Goal: Task Accomplishment & Management: Use online tool/utility

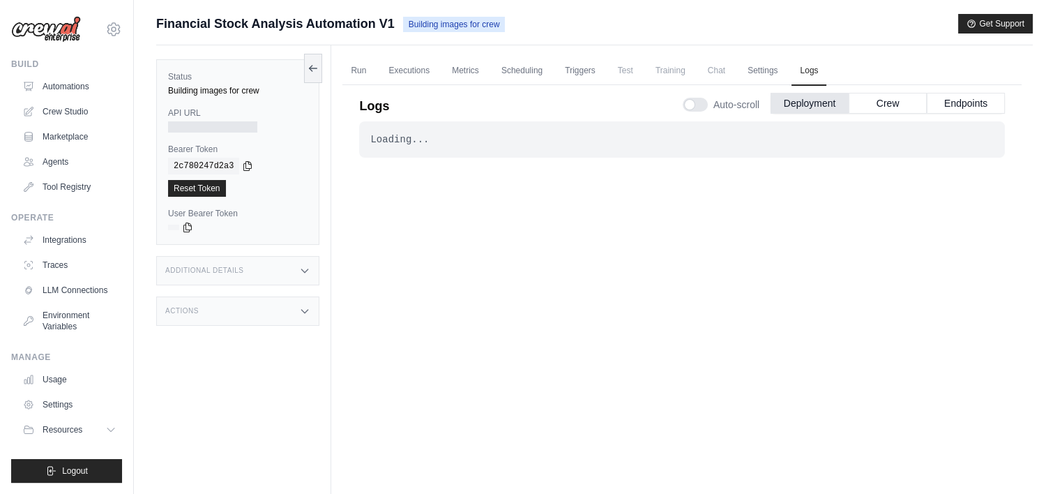
scroll to position [59, 0]
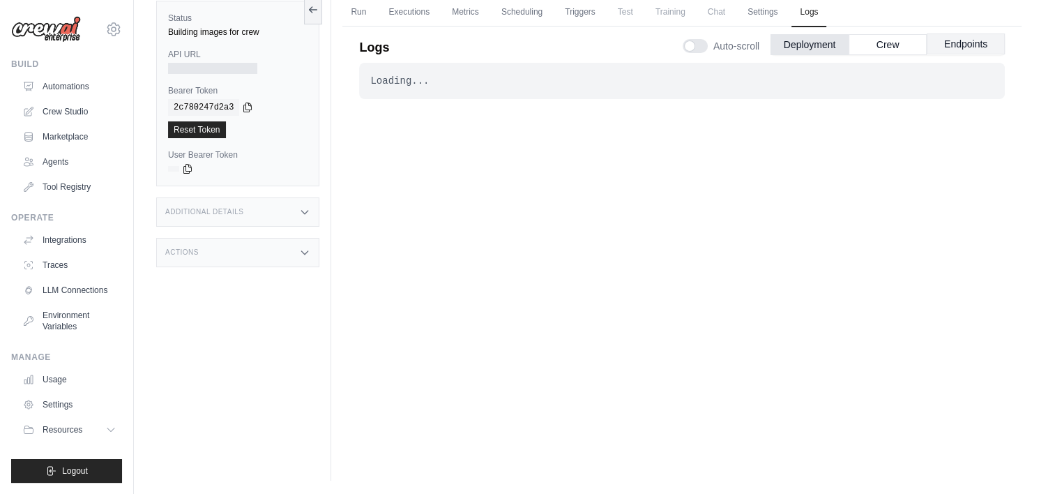
click at [959, 45] on button "Endpoints" at bounding box center [966, 43] width 78 height 21
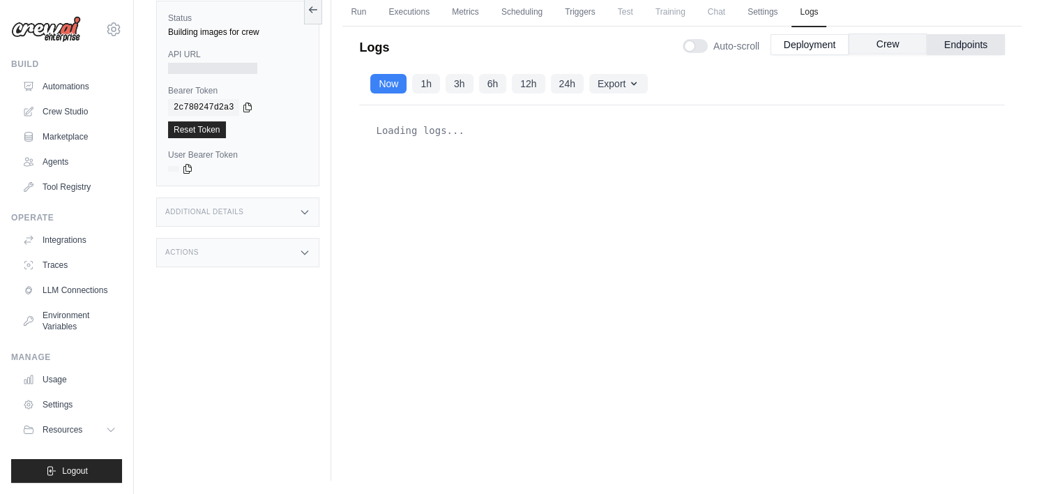
click at [898, 49] on button "Crew" at bounding box center [887, 43] width 78 height 21
click at [825, 49] on button "Deployment" at bounding box center [809, 43] width 78 height 21
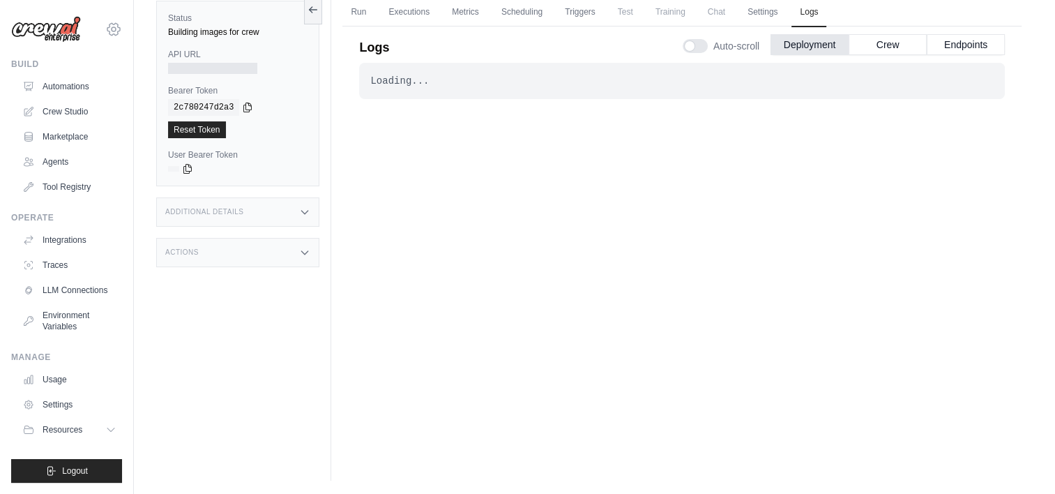
click at [112, 31] on icon at bounding box center [114, 29] width 4 height 4
click at [84, 91] on link "Settings" at bounding box center [113, 94] width 123 height 25
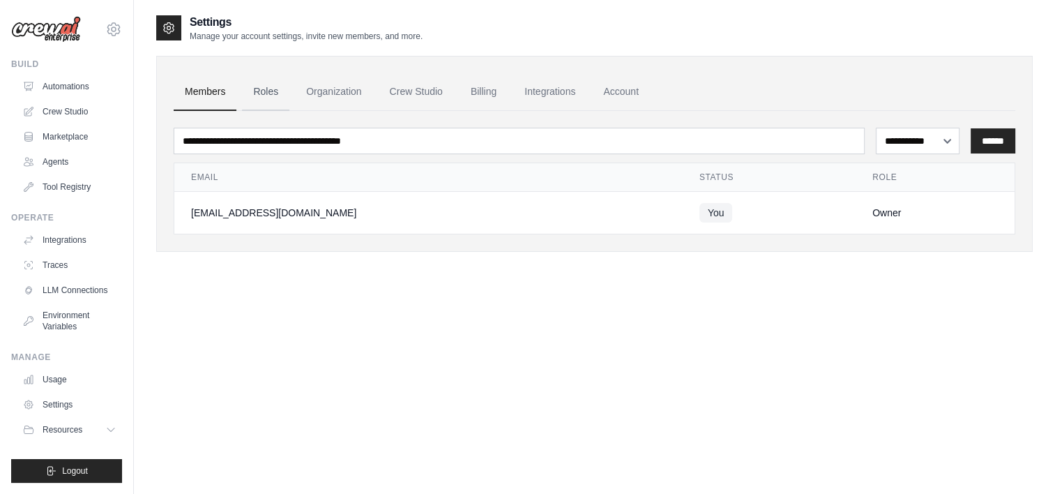
click at [266, 92] on link "Roles" at bounding box center [265, 92] width 47 height 38
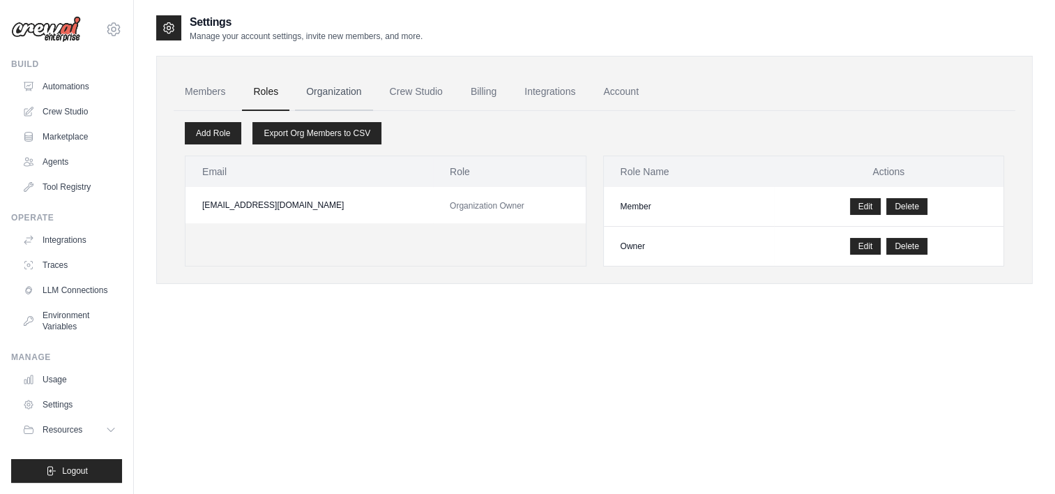
click at [329, 89] on link "Organization" at bounding box center [333, 92] width 77 height 38
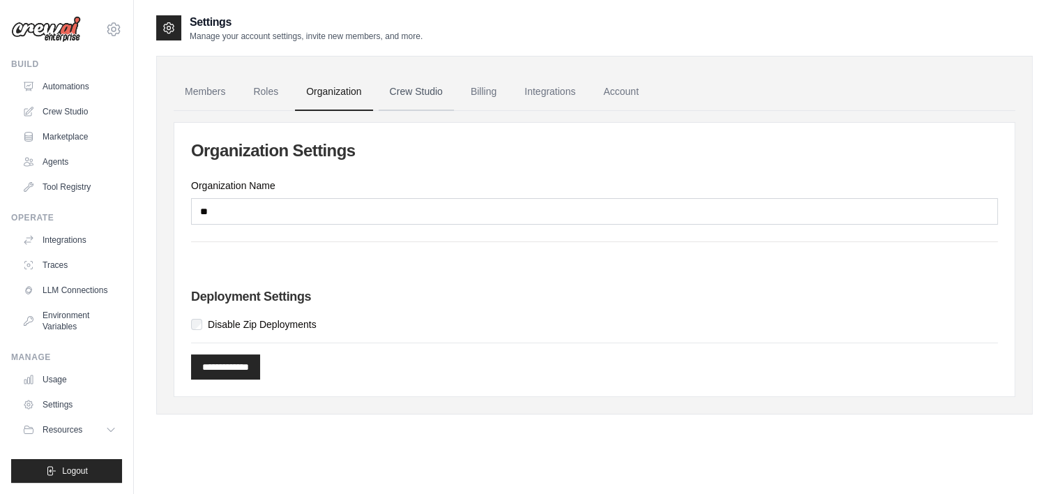
click at [432, 93] on link "Crew Studio" at bounding box center [416, 92] width 75 height 38
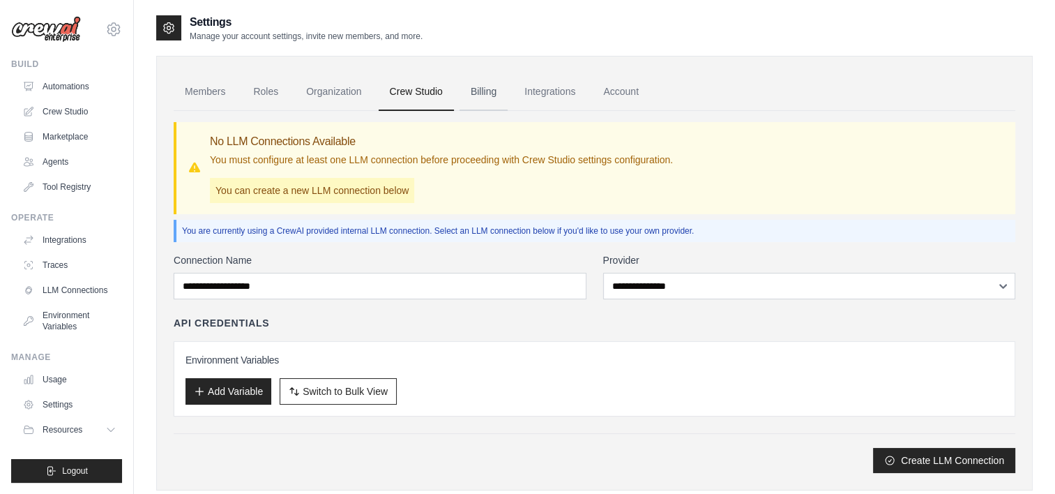
click at [485, 92] on link "Billing" at bounding box center [483, 92] width 48 height 38
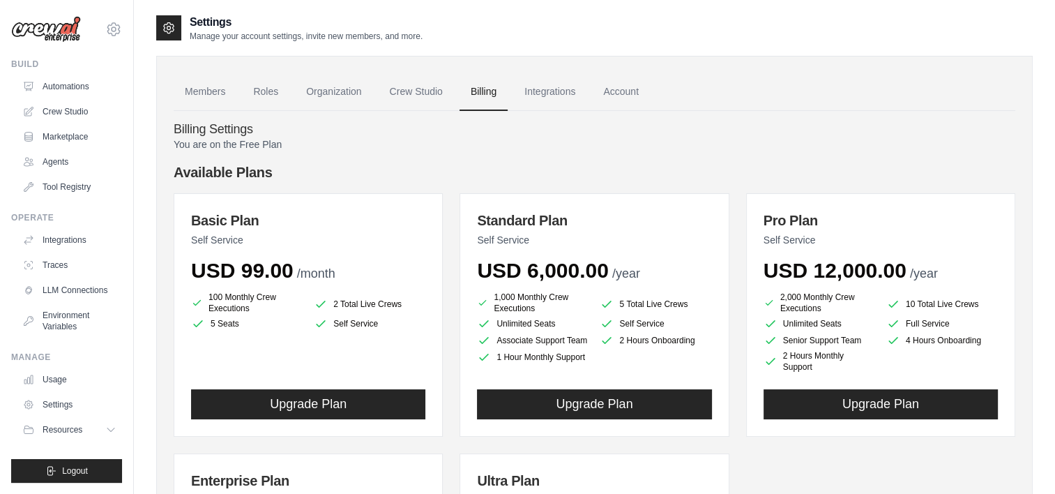
click at [62, 33] on img at bounding box center [46, 29] width 70 height 26
click at [56, 159] on link "Agents" at bounding box center [70, 162] width 105 height 22
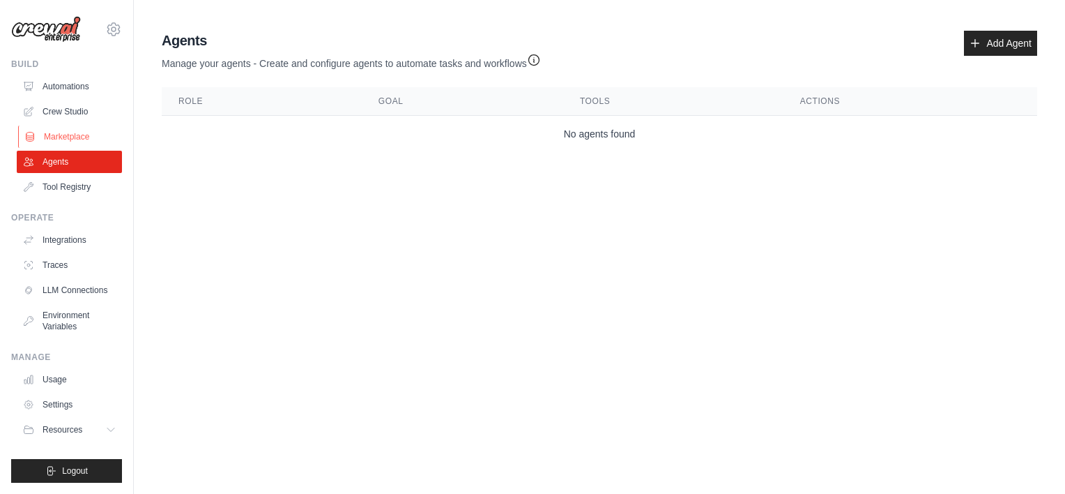
click at [42, 139] on link "Marketplace" at bounding box center [70, 136] width 105 height 22
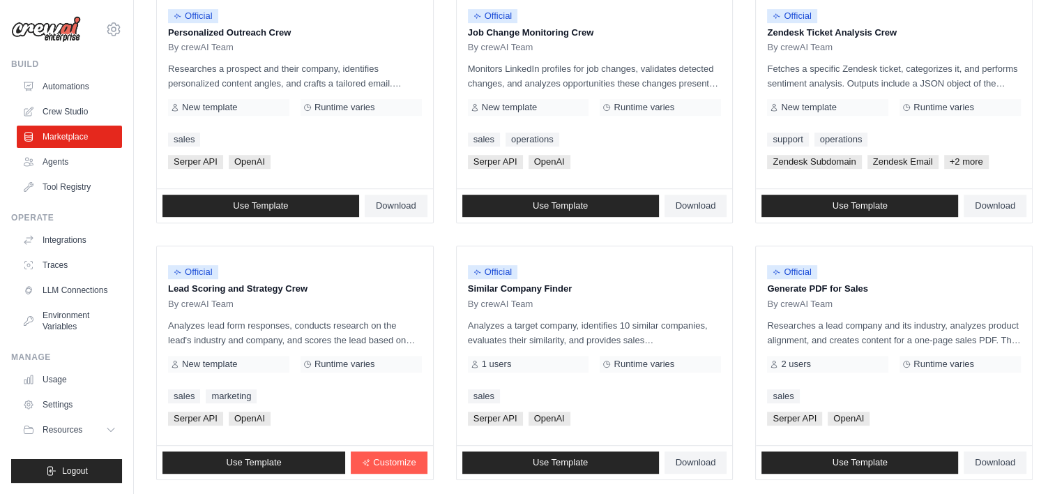
scroll to position [796, 0]
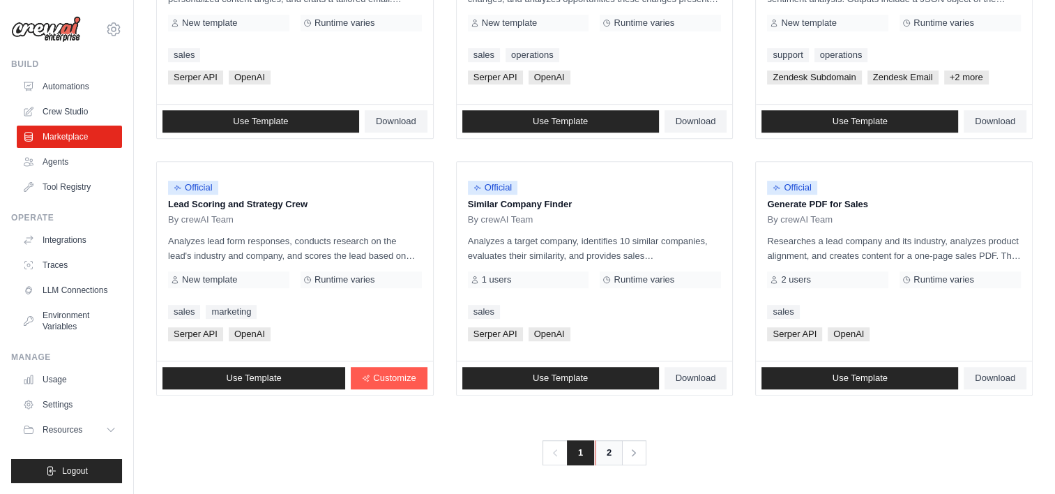
click at [614, 457] on link "2" at bounding box center [609, 452] width 28 height 25
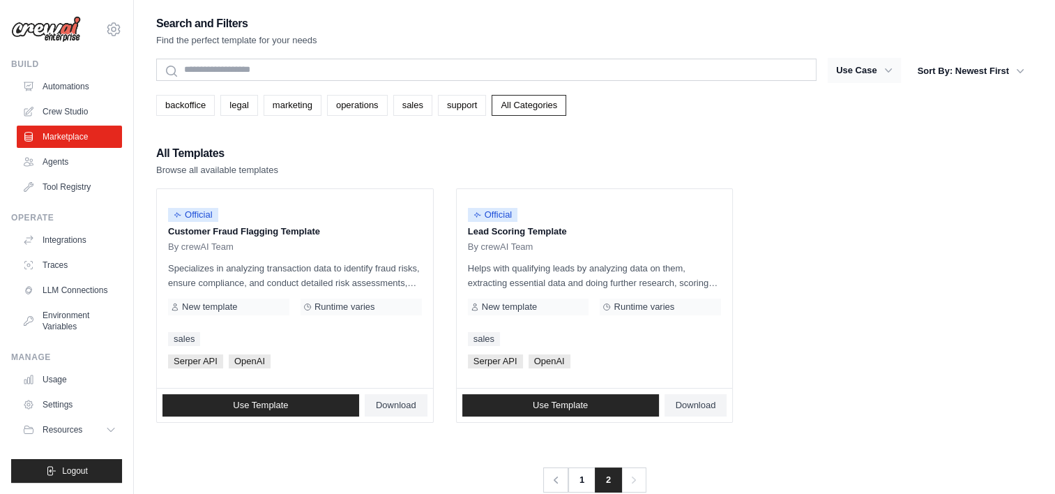
click at [876, 70] on button "Use Case" at bounding box center [864, 70] width 73 height 25
click at [887, 75] on icon "button" at bounding box center [888, 70] width 14 height 14
click at [60, 165] on link "Agents" at bounding box center [70, 162] width 105 height 22
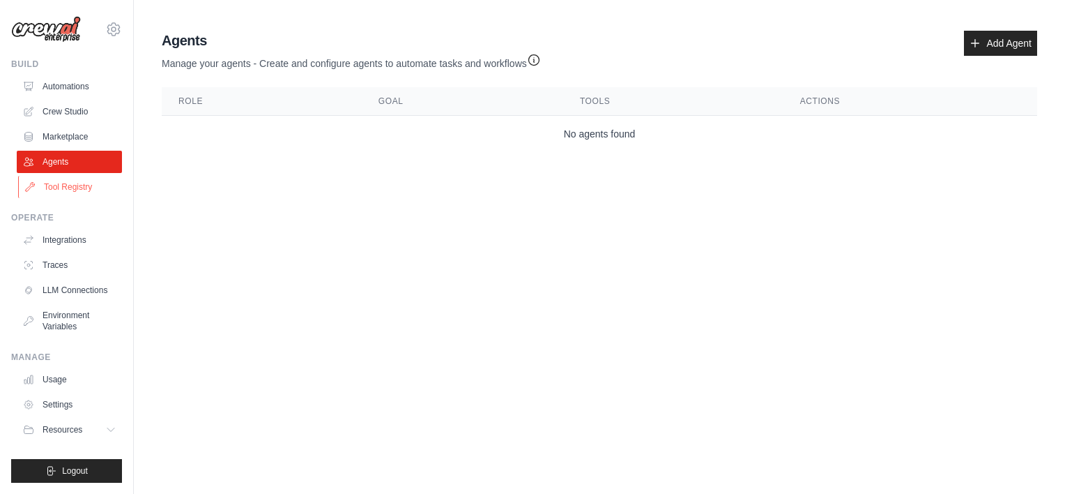
click at [65, 190] on link "Tool Registry" at bounding box center [70, 187] width 105 height 22
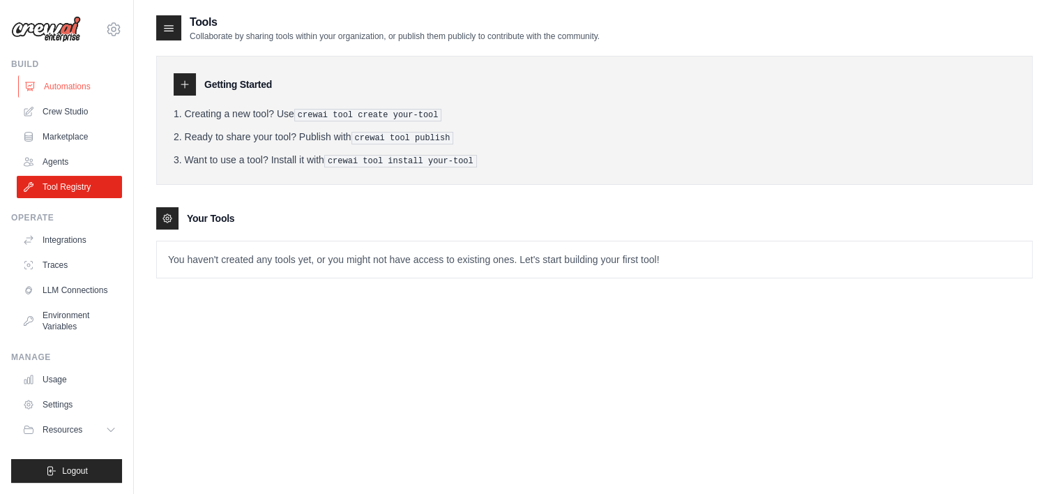
click at [43, 90] on link "Automations" at bounding box center [70, 86] width 105 height 22
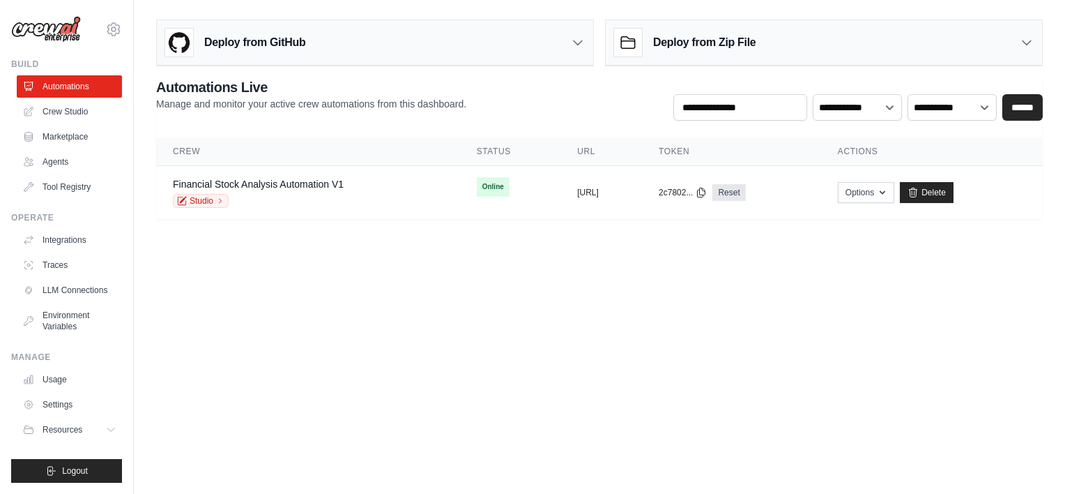
click at [1023, 45] on icon at bounding box center [1027, 43] width 14 height 14
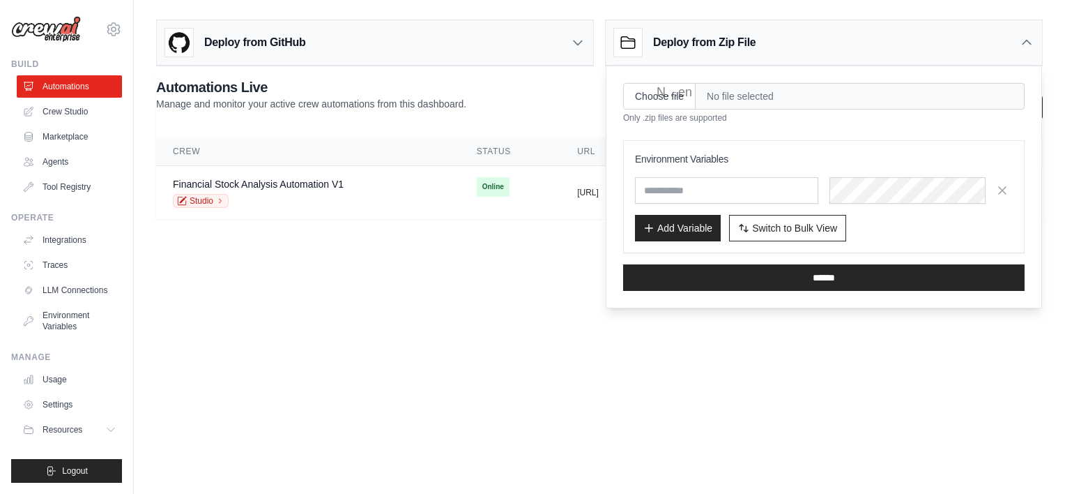
click at [353, 338] on body "amoljg8@gmail.com Settings Build Automations Crew Studio" at bounding box center [532, 247] width 1065 height 494
click at [360, 253] on body "amoljg8@gmail.com Settings Build Automations Crew Studio" at bounding box center [532, 247] width 1065 height 494
click at [335, 259] on body "amoljg8@gmail.com Settings Build Automations Crew Studio" at bounding box center [532, 247] width 1065 height 494
click at [313, 47] on div "Deploy from GitHub" at bounding box center [375, 42] width 436 height 45
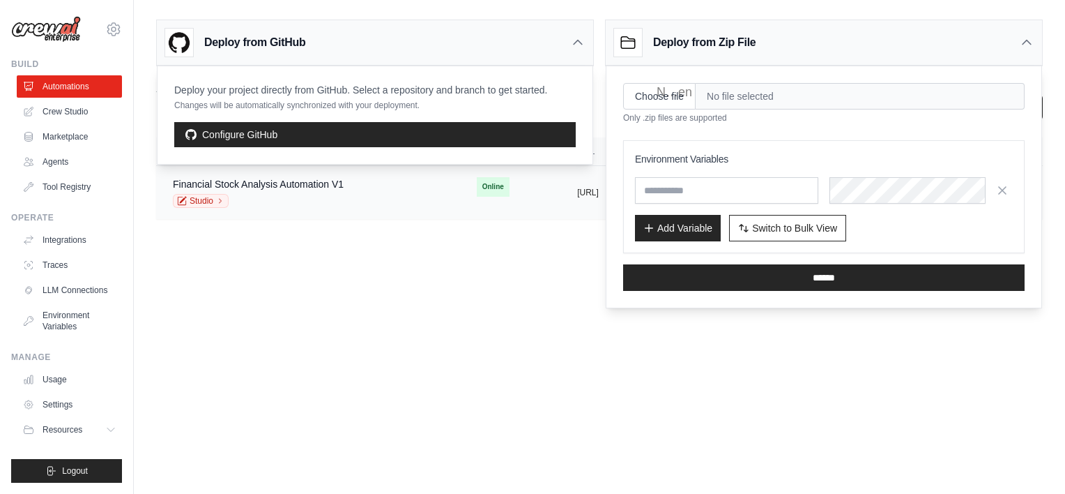
click at [477, 189] on span "Online" at bounding box center [493, 187] width 33 height 20
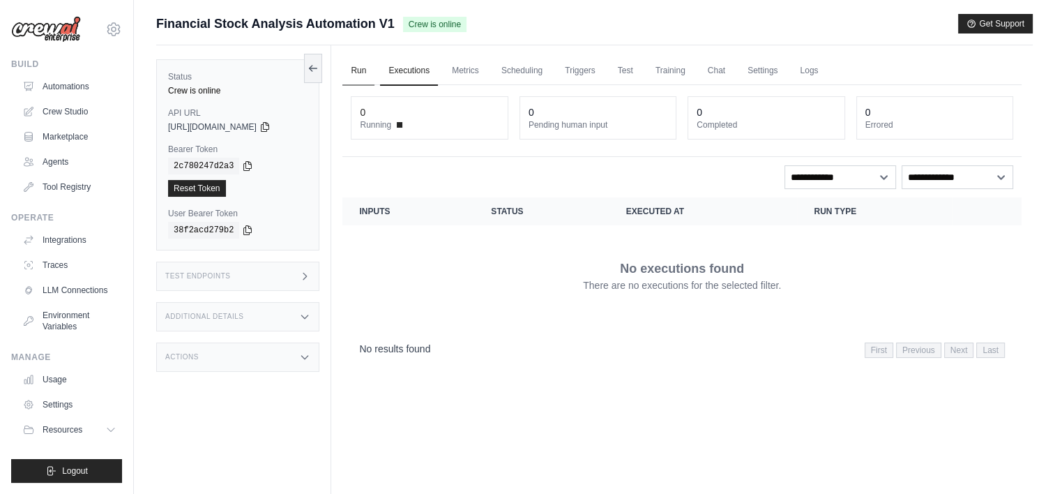
click at [353, 73] on link "Run" at bounding box center [358, 70] width 32 height 29
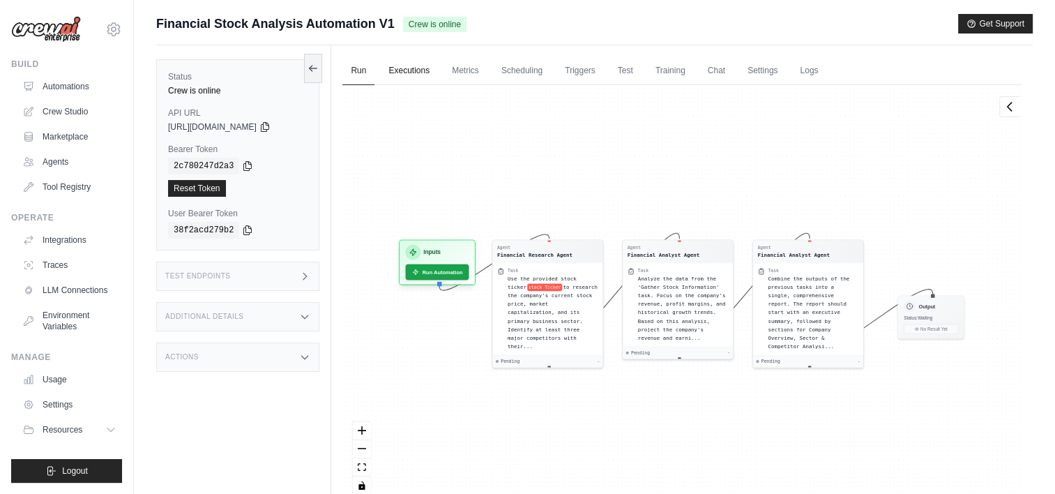
click at [414, 71] on link "Executions" at bounding box center [409, 70] width 58 height 29
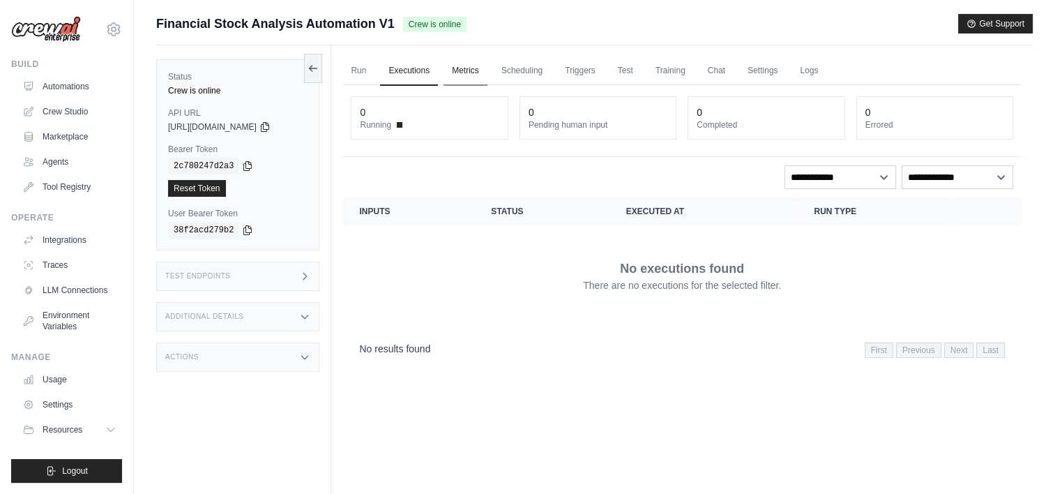
click at [449, 73] on link "Metrics" at bounding box center [465, 70] width 44 height 29
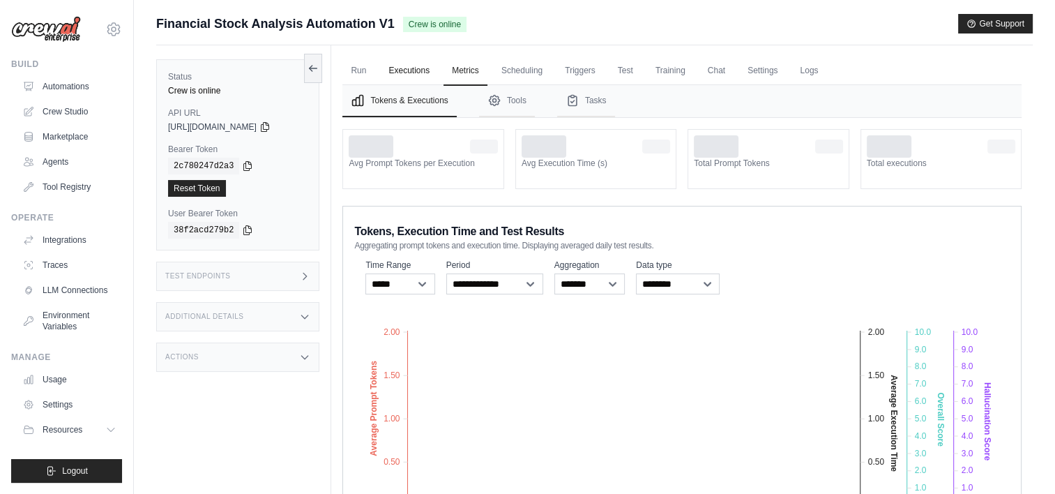
click at [404, 75] on link "Executions" at bounding box center [409, 70] width 58 height 29
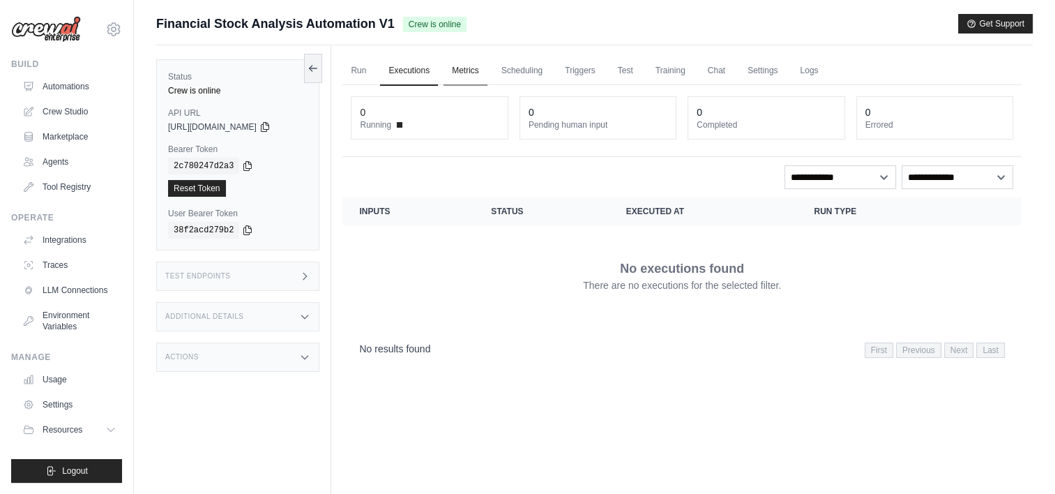
click at [484, 69] on link "Metrics" at bounding box center [465, 70] width 44 height 29
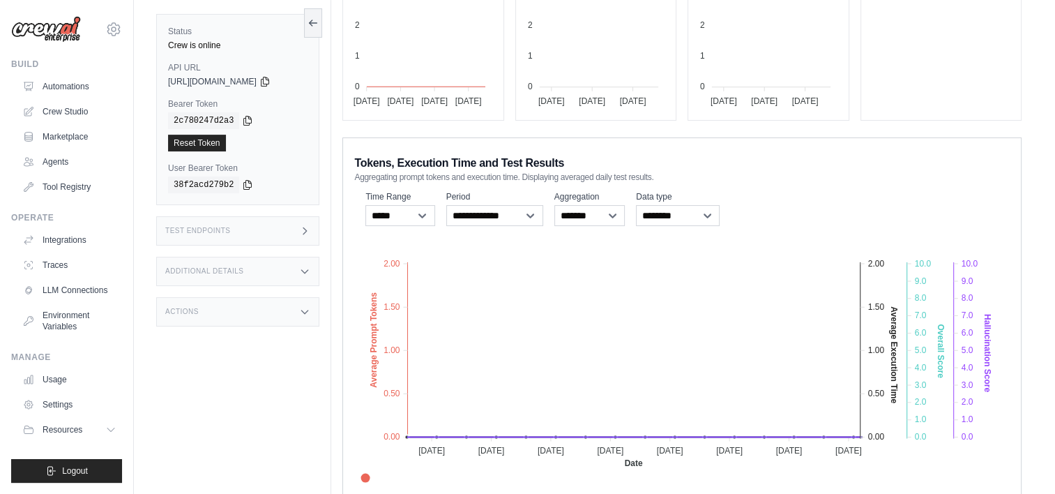
scroll to position [198, 0]
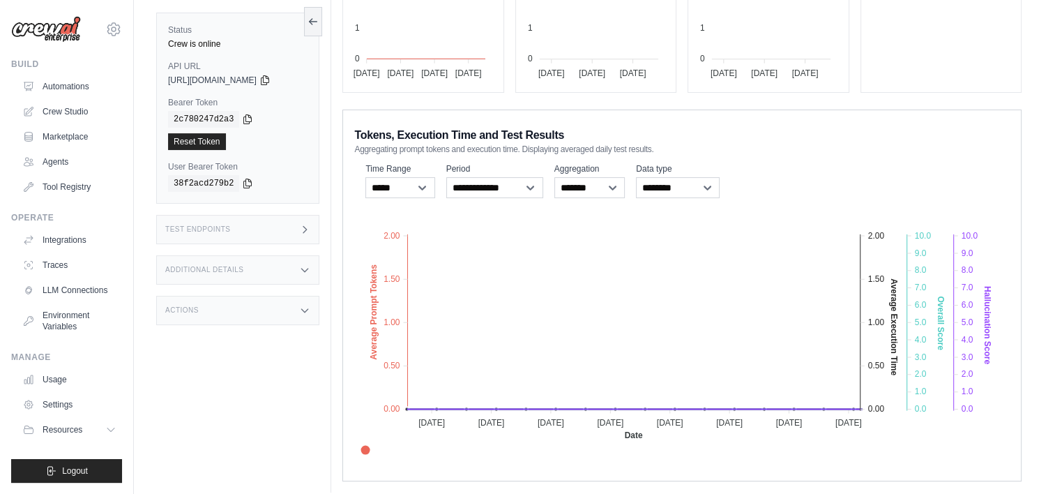
click at [308, 225] on icon at bounding box center [304, 229] width 11 height 11
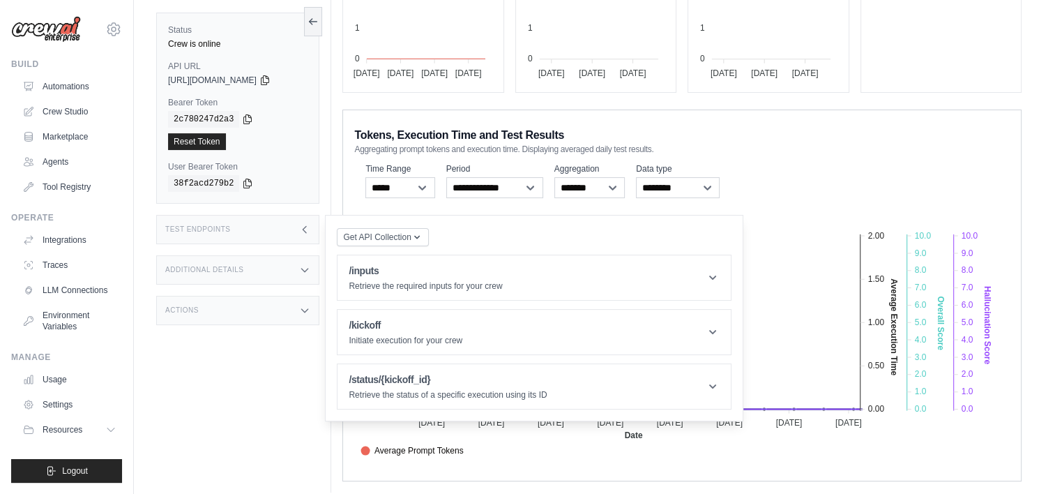
click at [302, 268] on icon at bounding box center [305, 269] width 6 height 3
click at [302, 266] on icon at bounding box center [304, 269] width 11 height 11
click at [298, 305] on div "Actions" at bounding box center [237, 310] width 163 height 29
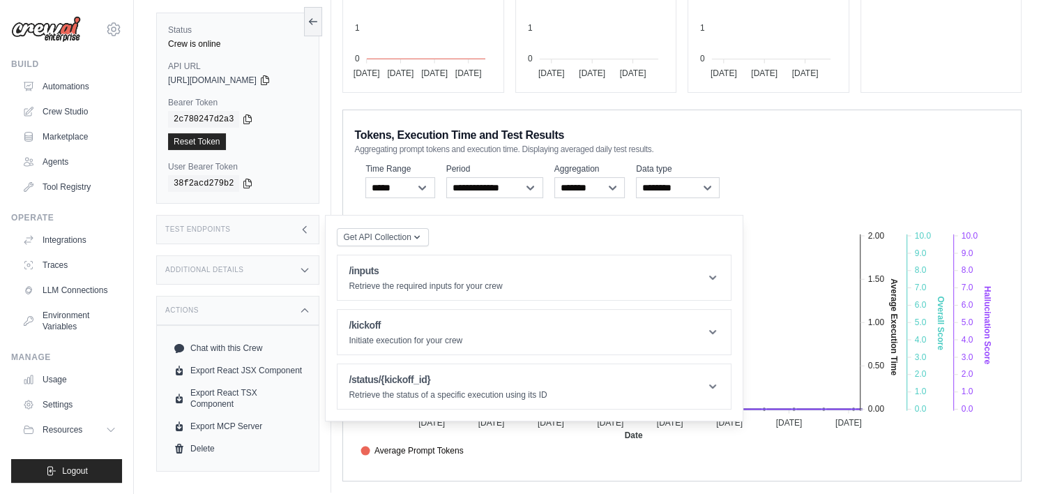
click at [298, 305] on div "Actions" at bounding box center [237, 310] width 163 height 29
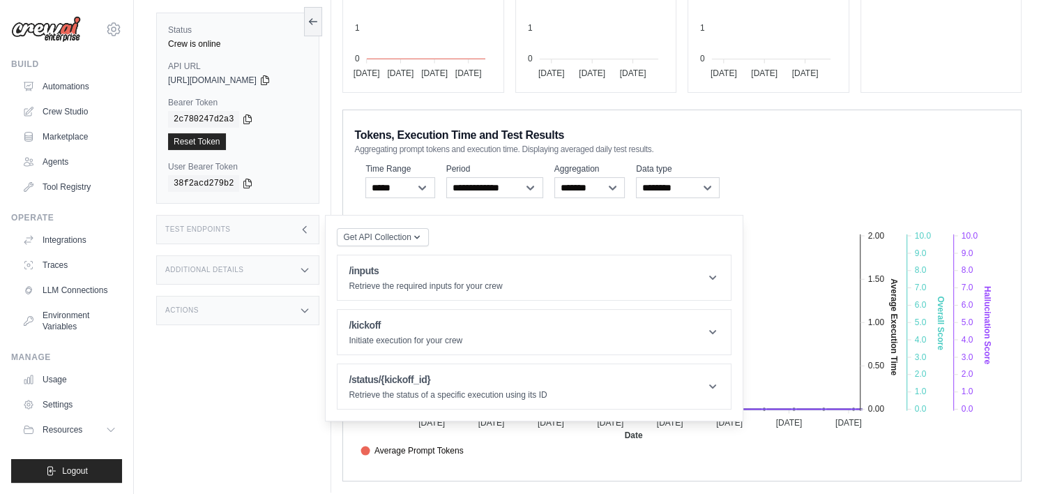
click at [298, 305] on div "Actions" at bounding box center [237, 310] width 163 height 29
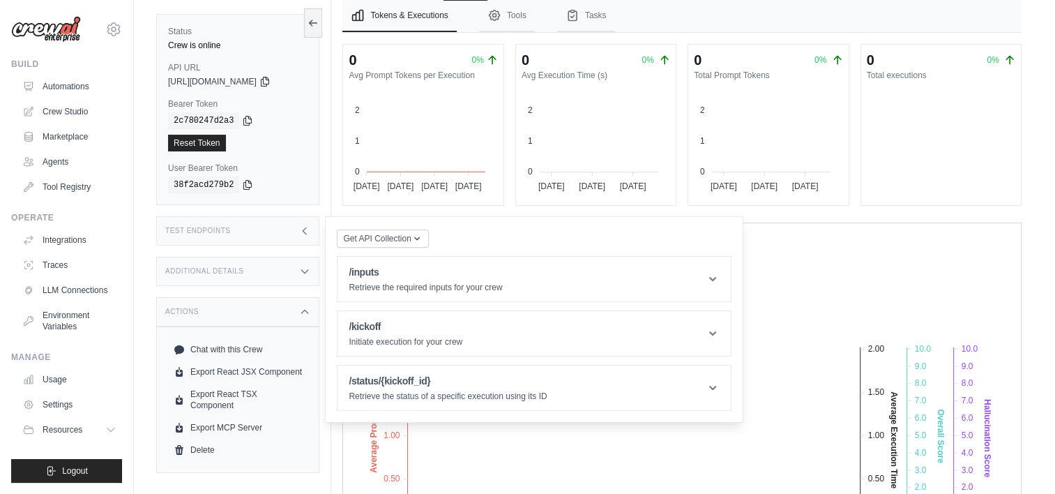
scroll to position [0, 0]
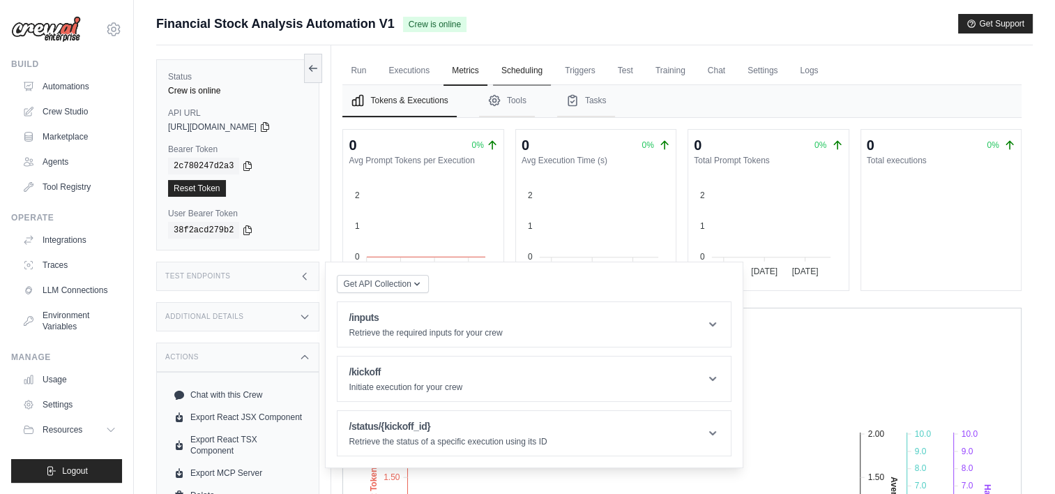
click at [514, 68] on link "Scheduling" at bounding box center [522, 70] width 58 height 29
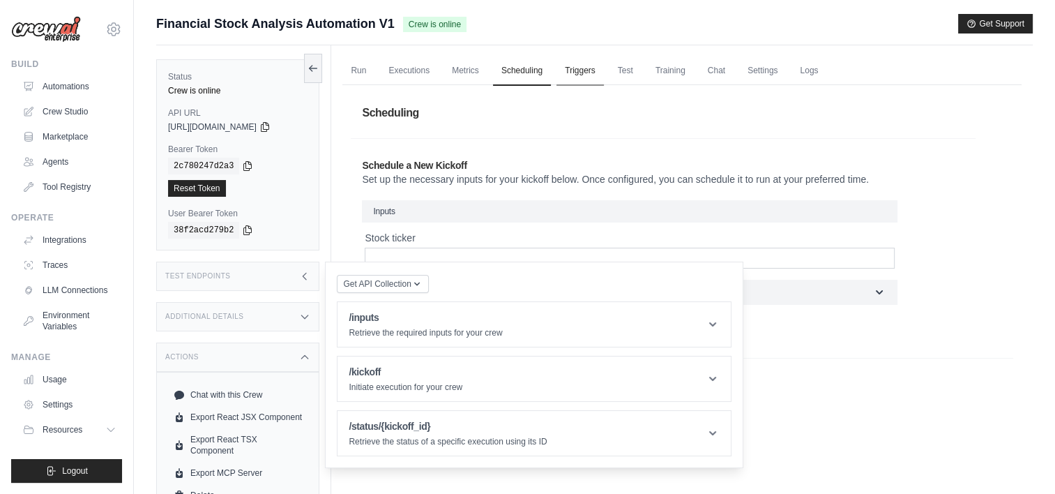
click at [572, 73] on link "Triggers" at bounding box center [579, 70] width 47 height 29
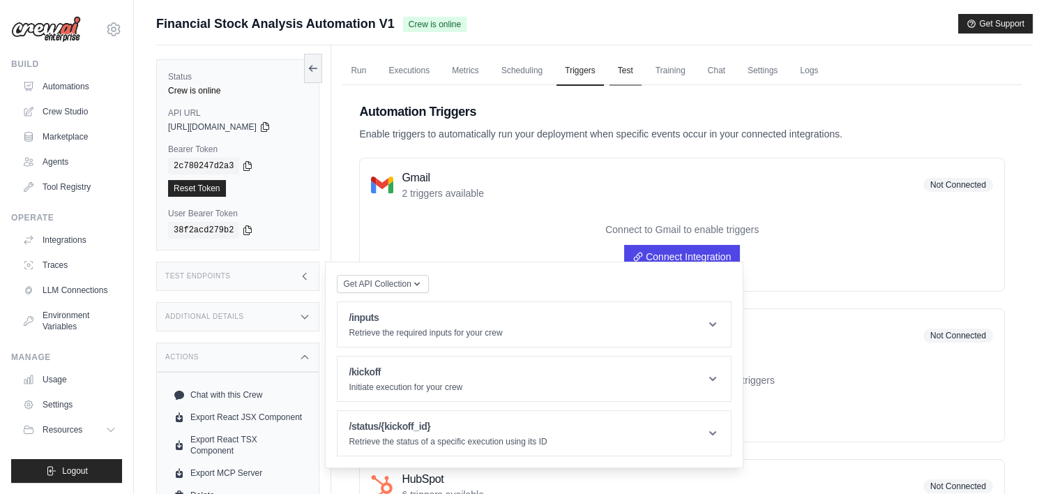
click at [625, 73] on link "Test" at bounding box center [625, 70] width 32 height 29
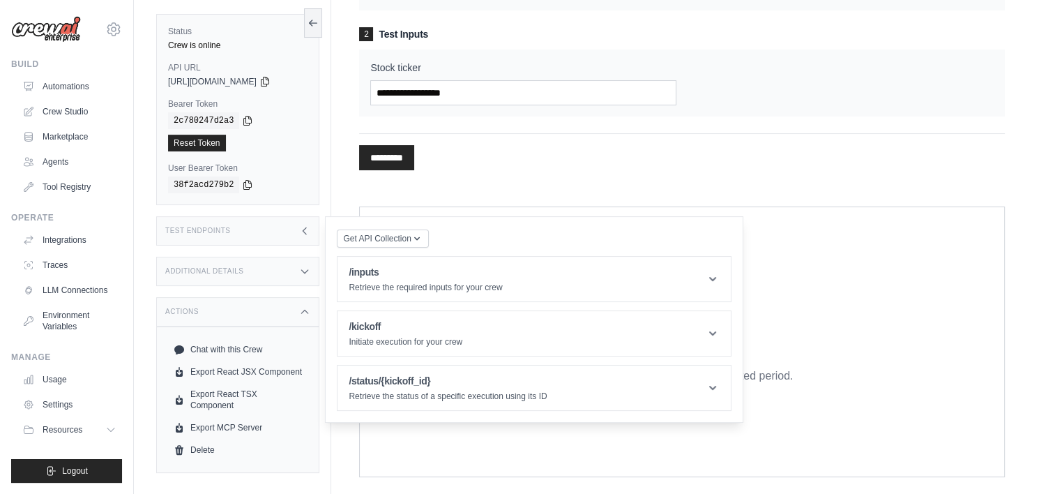
scroll to position [244, 0]
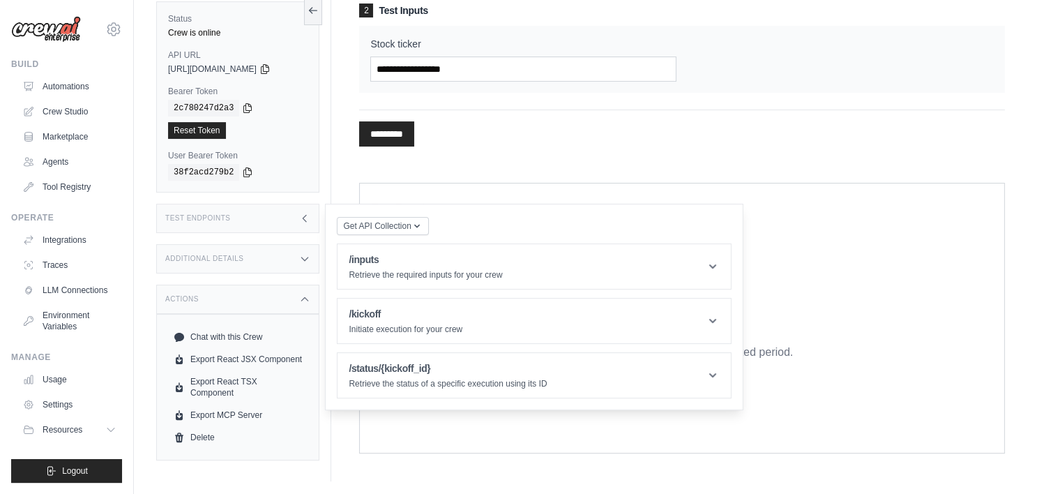
click at [446, 191] on div "**********" at bounding box center [682, 318] width 646 height 271
click at [303, 215] on icon at bounding box center [304, 218] width 11 height 11
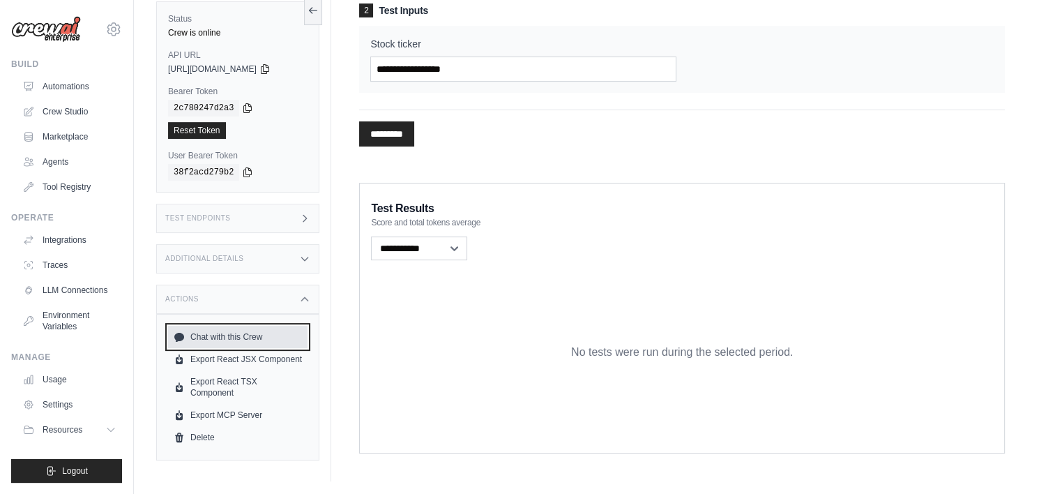
click at [223, 330] on link "Chat with this Crew" at bounding box center [237, 337] width 139 height 22
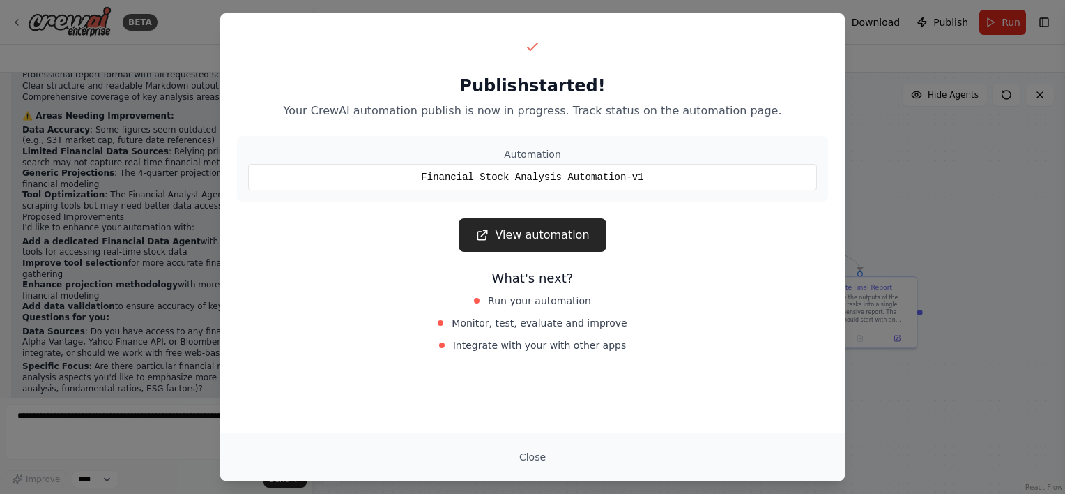
click at [524, 242] on link "View automation" at bounding box center [532, 234] width 147 height 33
click at [536, 455] on button "Close" at bounding box center [532, 456] width 49 height 25
